Goal: Browse casually

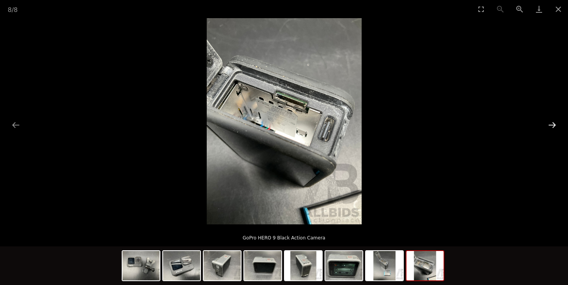
scroll to position [22, 0]
click at [554, 127] on button "Next slide" at bounding box center [552, 124] width 16 height 15
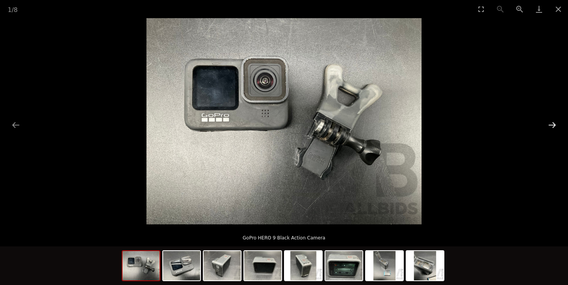
click at [554, 127] on button "Next slide" at bounding box center [552, 124] width 16 height 15
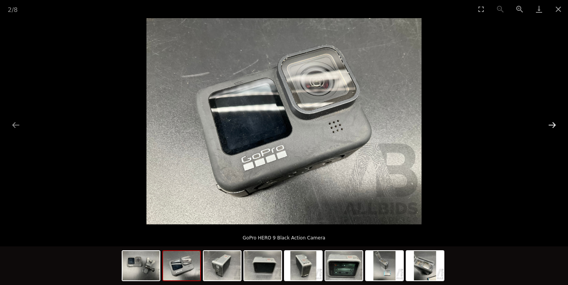
click at [554, 127] on button "Next slide" at bounding box center [552, 124] width 16 height 15
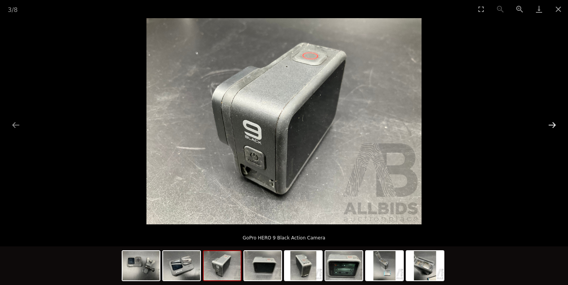
click at [554, 127] on button "Next slide" at bounding box center [552, 124] width 16 height 15
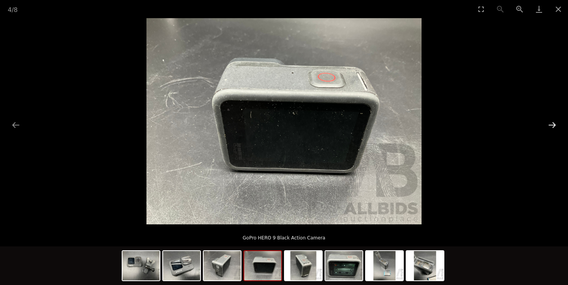
click at [554, 127] on button "Next slide" at bounding box center [552, 124] width 16 height 15
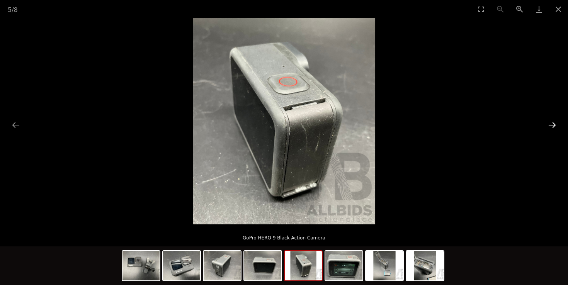
click at [554, 127] on button "Next slide" at bounding box center [552, 124] width 16 height 15
